Goal: Transaction & Acquisition: Purchase product/service

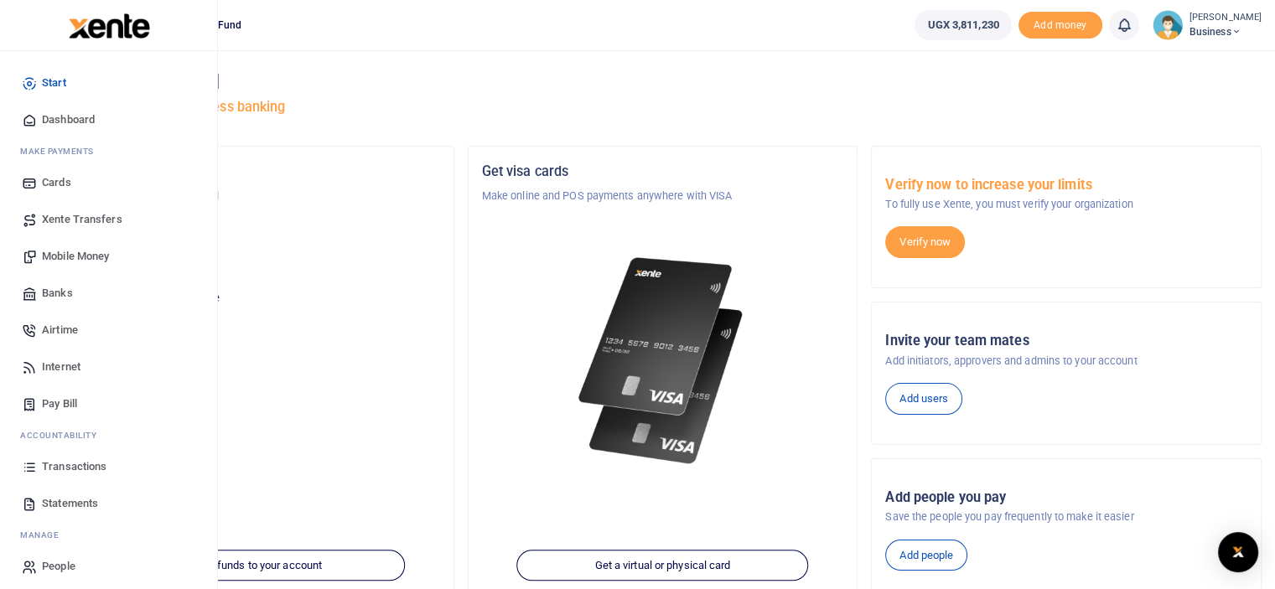
click at [80, 253] on span "Mobile Money" at bounding box center [75, 256] width 67 height 17
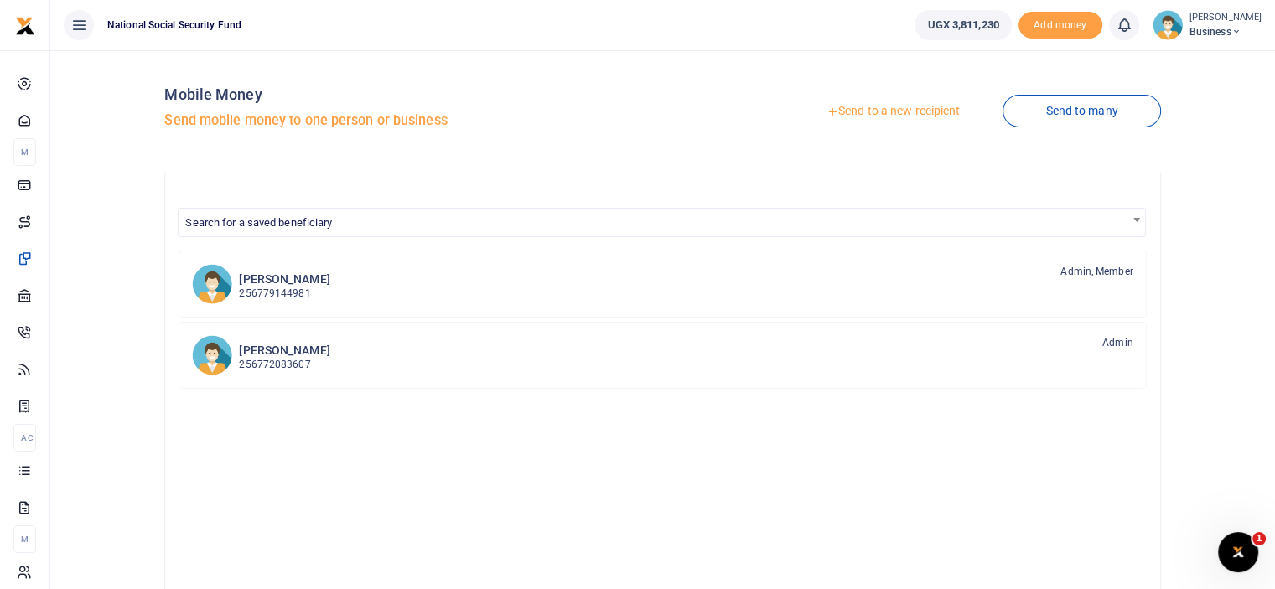
click at [855, 113] on link "Send to a new recipient" at bounding box center [893, 111] width 219 height 30
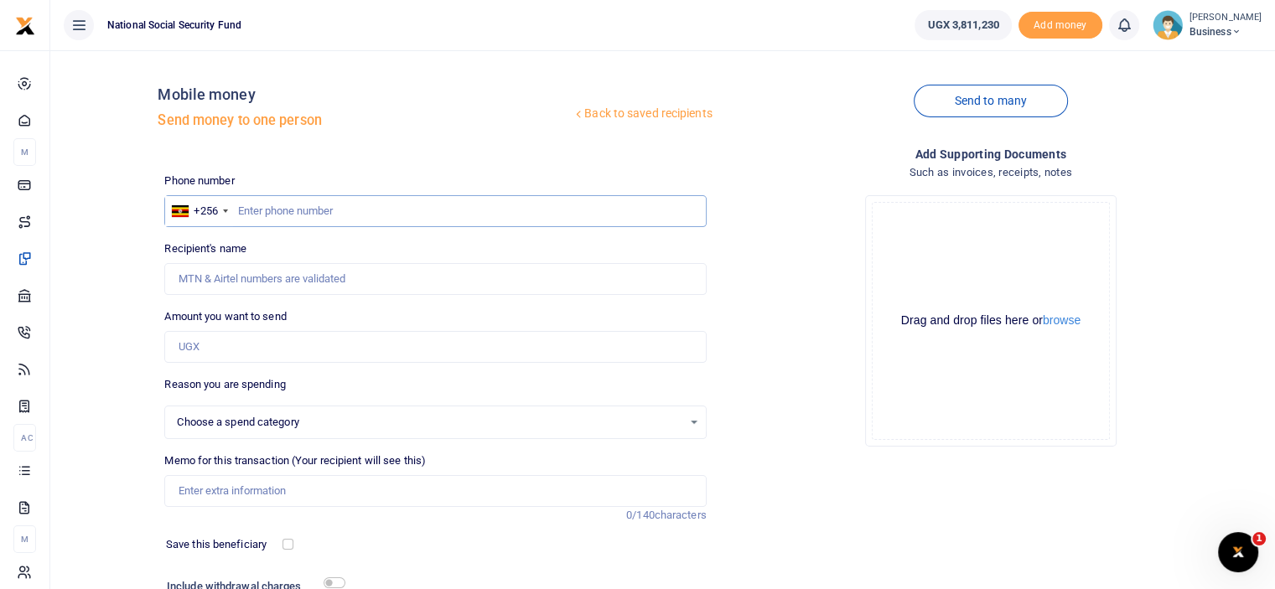
click at [378, 208] on input "text" at bounding box center [434, 211] width 541 height 32
type input "0774"
select select
type input "0774310066"
type input "[PERSON_NAME]"
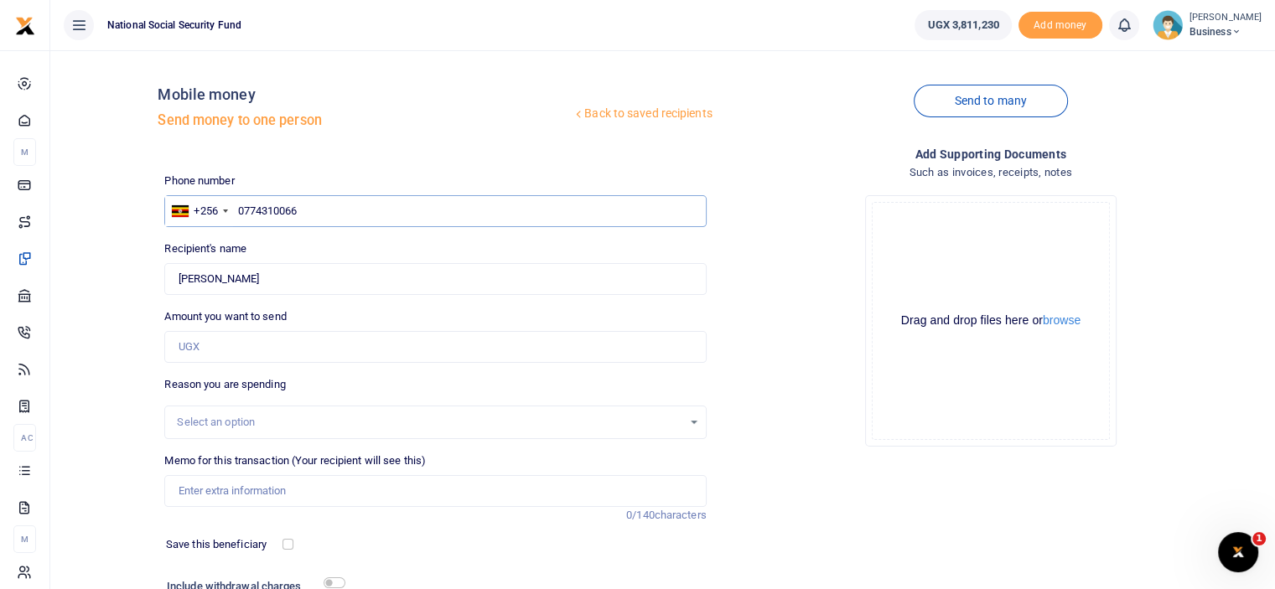
type input "0774310066"
click at [267, 348] on input "Amount you want to send" at bounding box center [434, 347] width 541 height 32
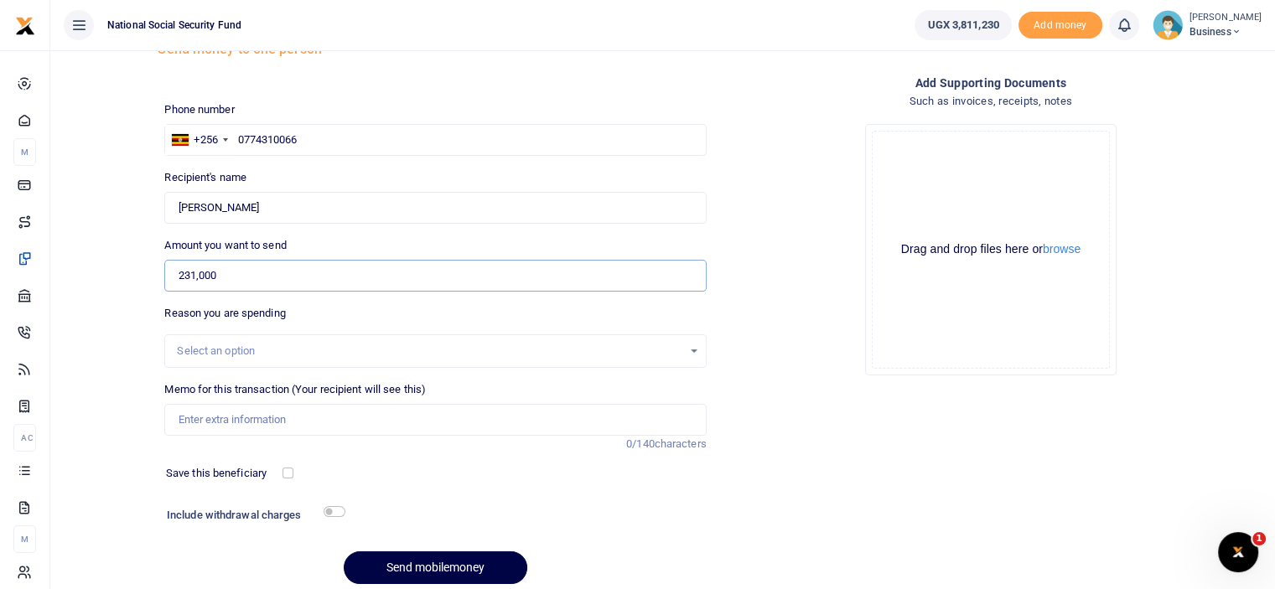
scroll to position [136, 0]
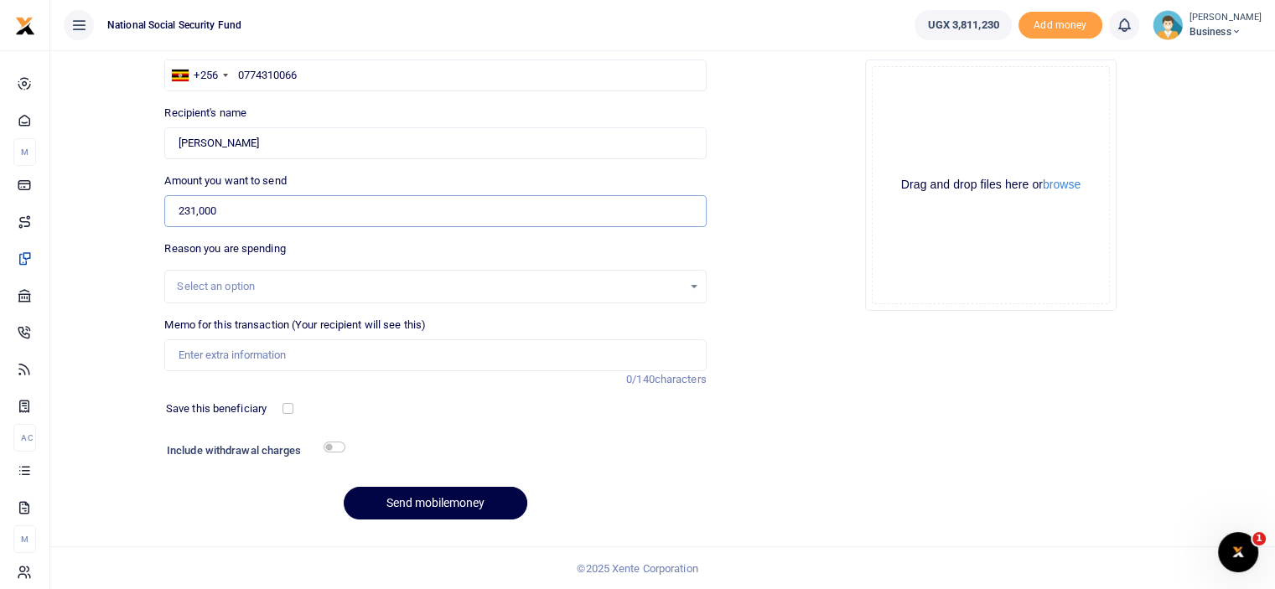
type input "231,000"
click at [277, 358] on input "Memo for this transaction (Your recipient will see this)" at bounding box center [434, 355] width 541 height 32
type input "HoD lunch with officers after visiting Peterson"
click at [439, 502] on button "Send mobilemoney" at bounding box center [436, 503] width 184 height 33
select select
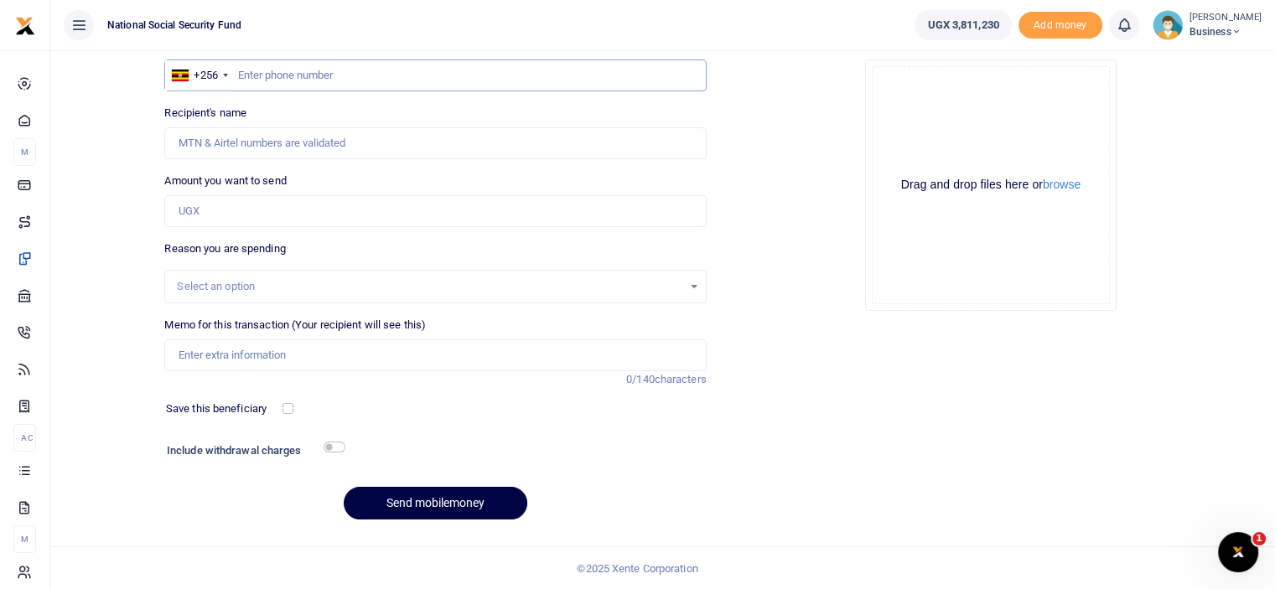
click at [400, 79] on input "text" at bounding box center [434, 76] width 541 height 32
type input "0776310567"
type input "Salim Ndagijje"
type input "0776310567"
click at [246, 215] on input "Amount you want to send" at bounding box center [434, 211] width 541 height 32
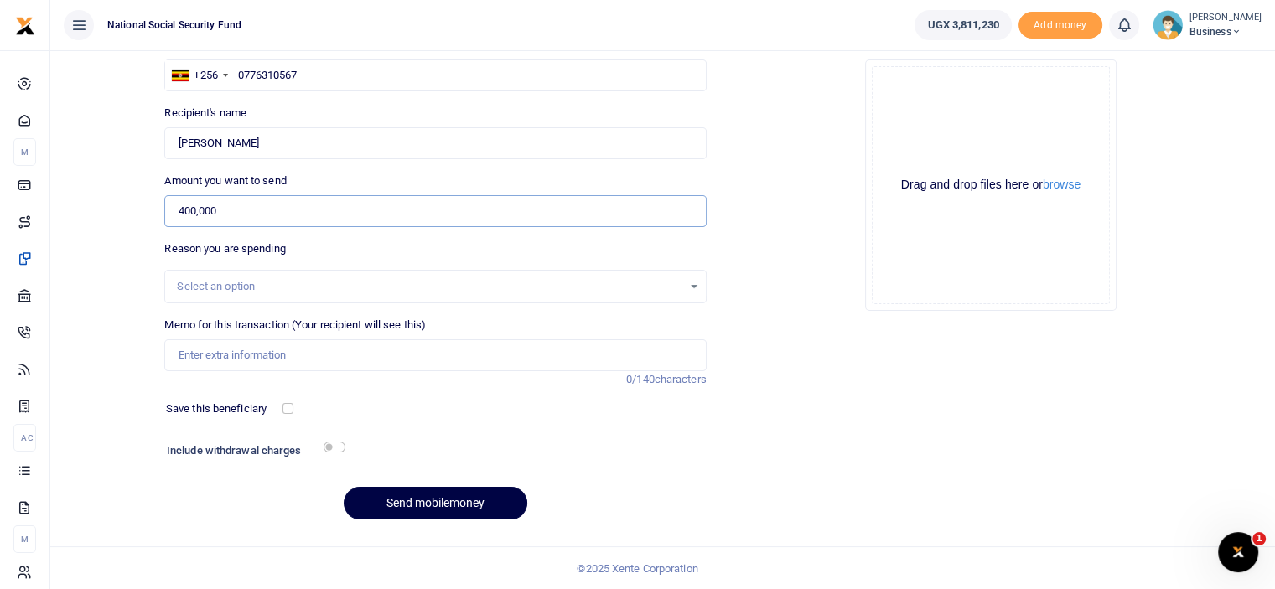
type input "400,000"
click at [270, 355] on input "Memo for this transaction (Your recipient will see this)" at bounding box center [434, 355] width 541 height 32
type input "Decoration costs at the Moslem run"
click at [333, 443] on input "checkbox" at bounding box center [334, 447] width 22 height 11
checkbox input "true"
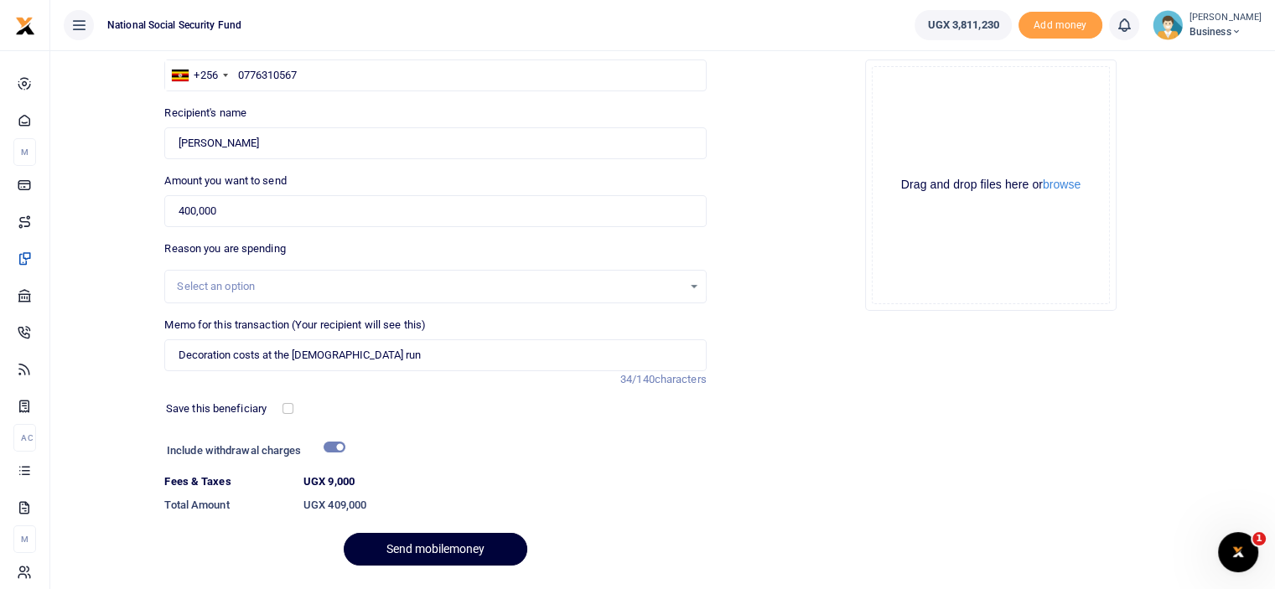
click at [437, 550] on button "Send mobilemoney" at bounding box center [436, 549] width 184 height 33
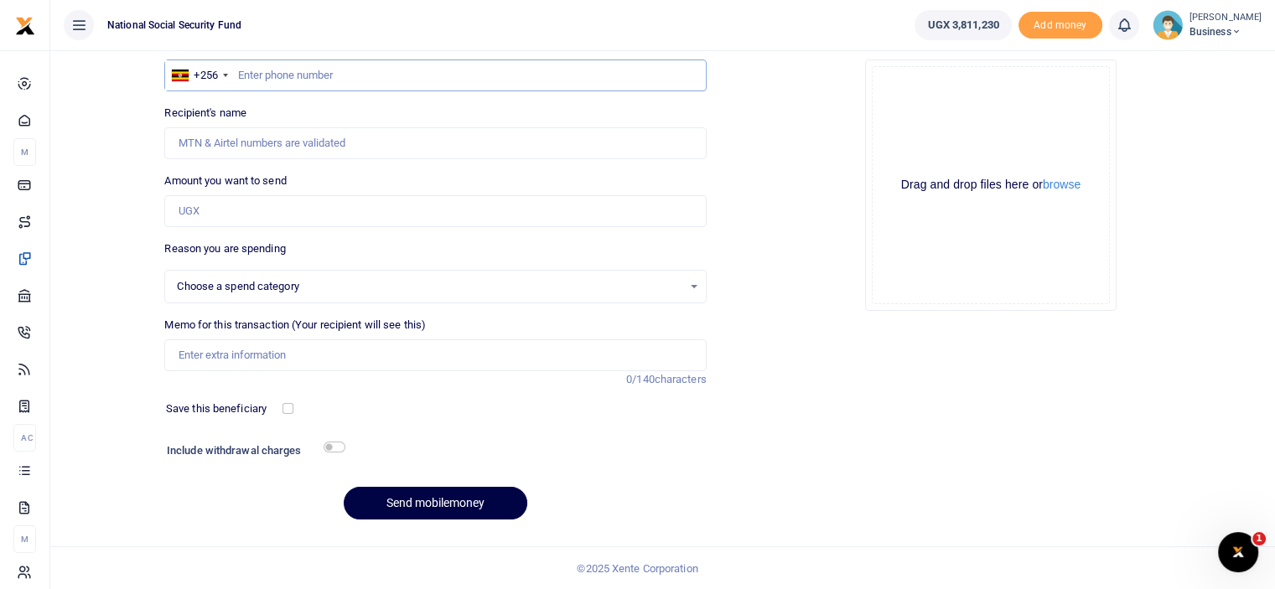
click at [308, 70] on input "text" at bounding box center [434, 76] width 541 height 32
select select
type input "0782046782"
type input "Mariam Nakandi Kakyama"
type input "0782046782"
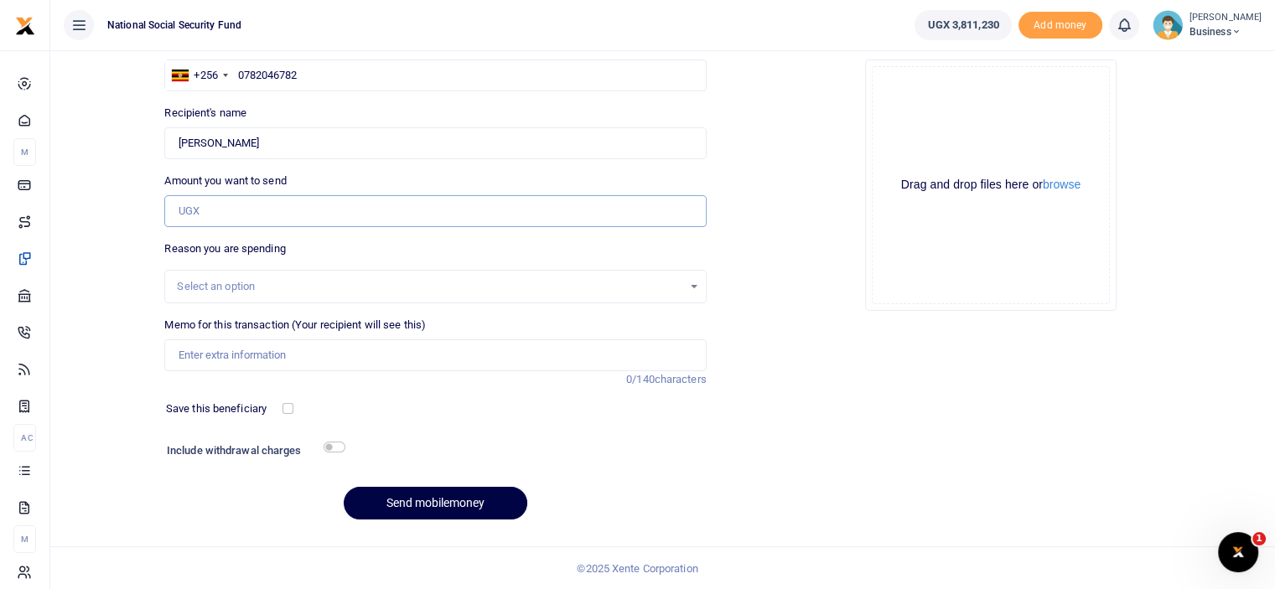
click at [219, 214] on input "Amount you want to send" at bounding box center [434, 211] width 541 height 32
type input "90,000"
click at [248, 346] on input "Memo for this transaction (Your recipient will see this)" at bounding box center [434, 355] width 541 height 32
type input "Lunch for 3 staff at the Moslem run"
click at [332, 442] on input "checkbox" at bounding box center [334, 447] width 22 height 11
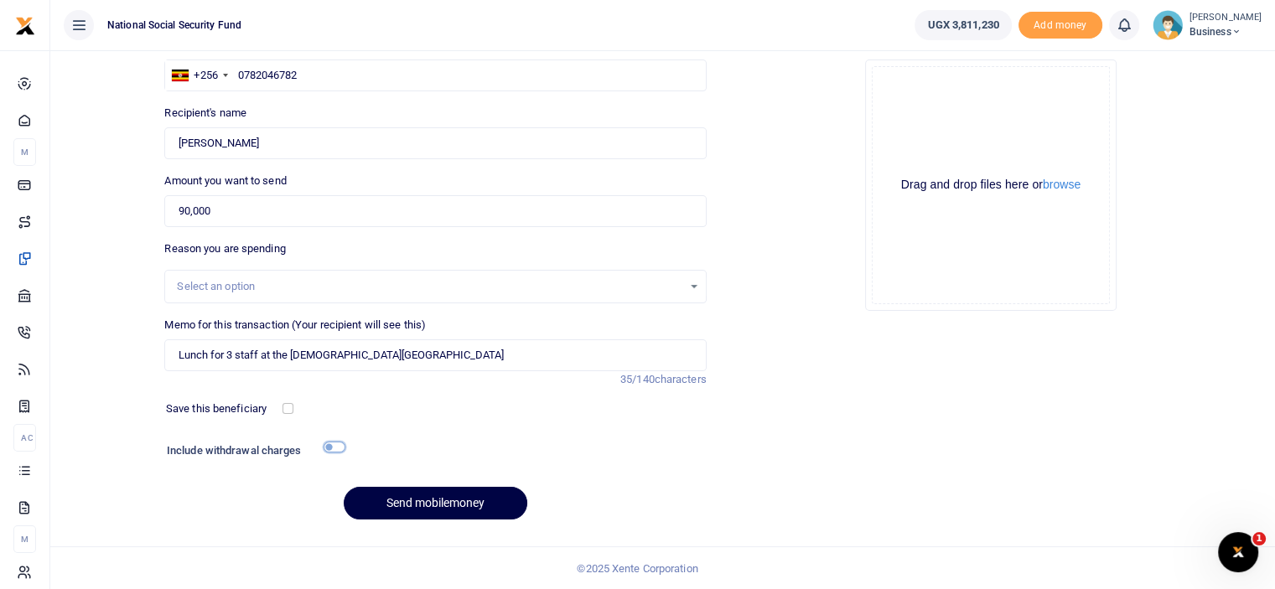
checkbox input "true"
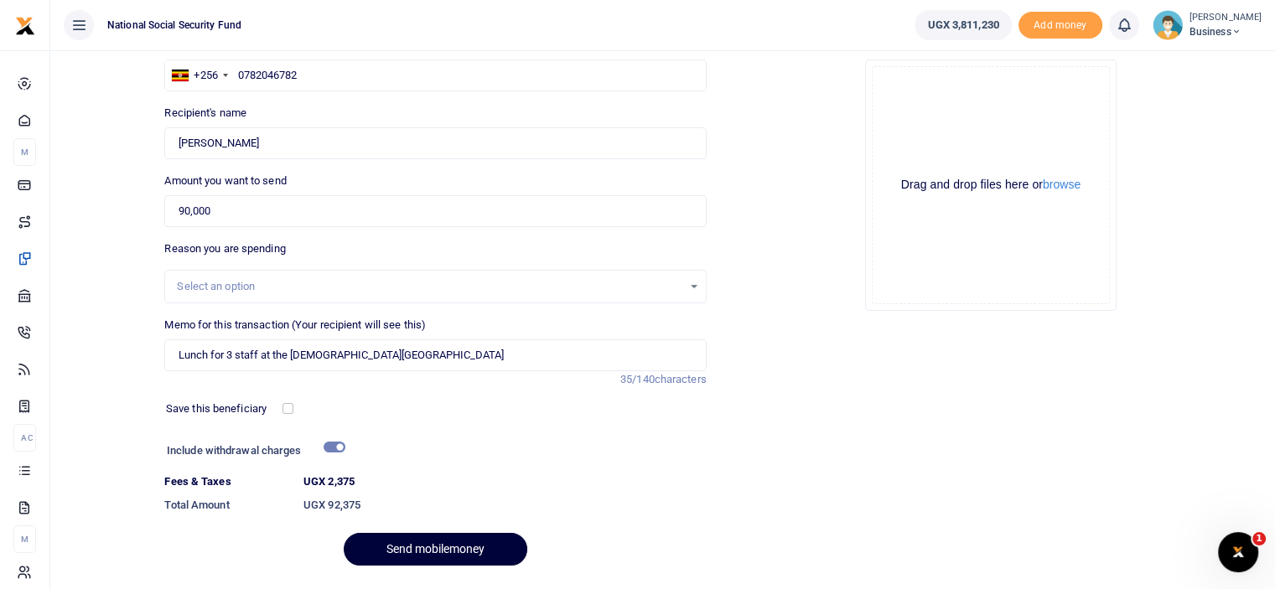
click at [451, 546] on button "Send mobilemoney" at bounding box center [436, 549] width 184 height 33
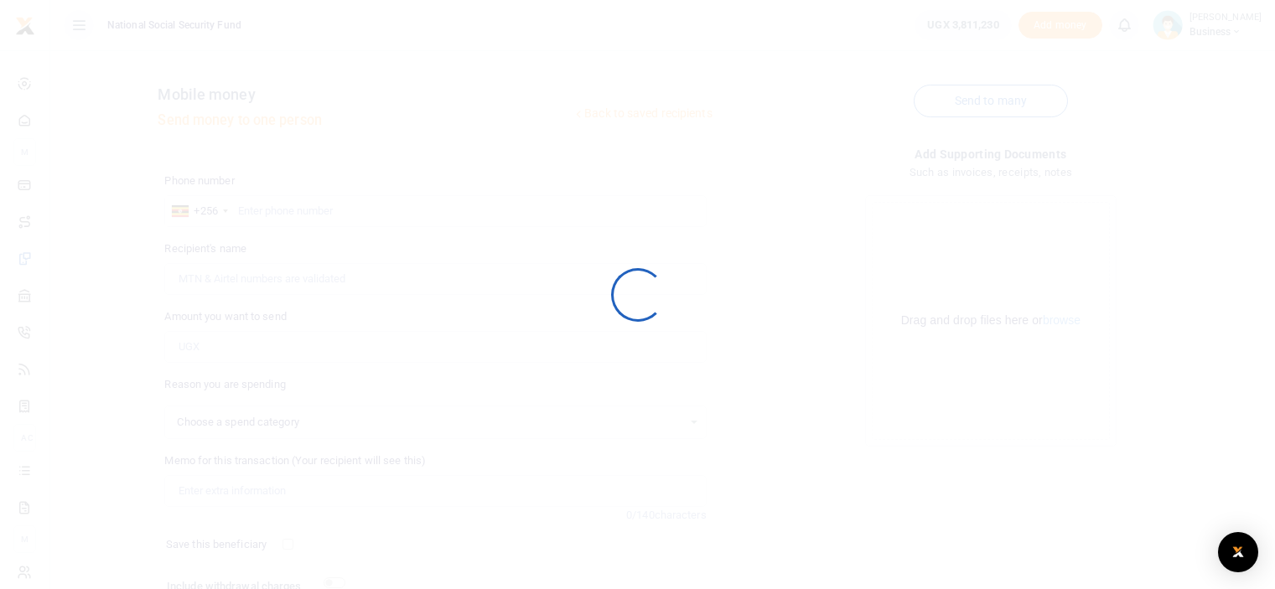
scroll to position [136, 0]
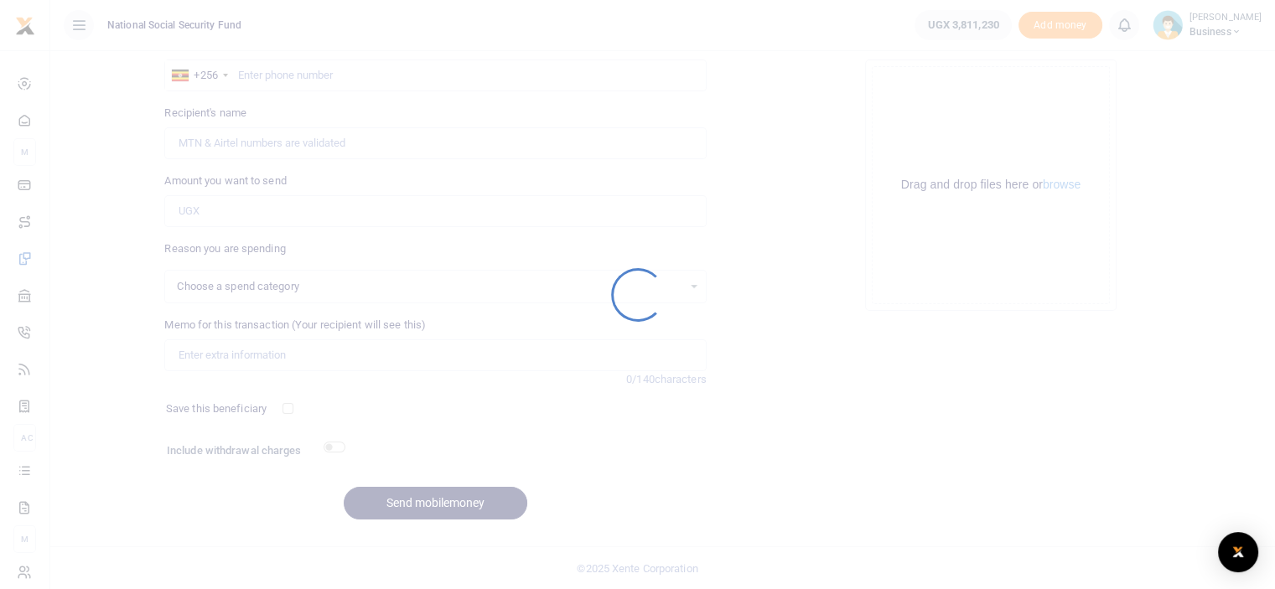
select select
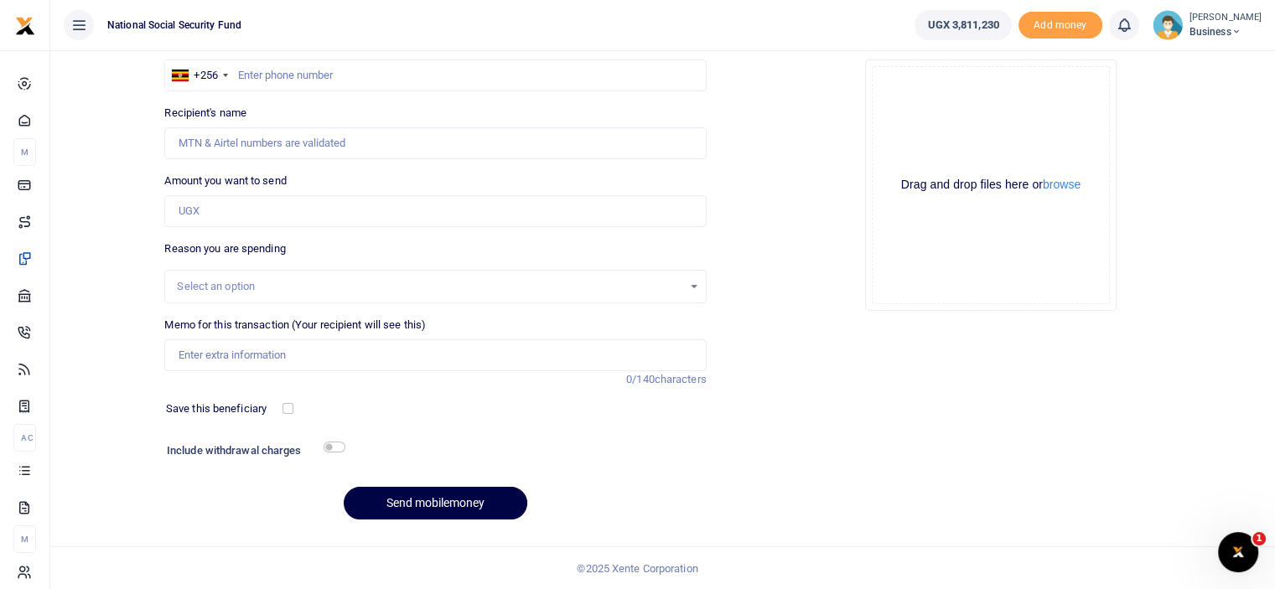
scroll to position [0, 0]
